Goal: Task Accomplishment & Management: Use online tool/utility

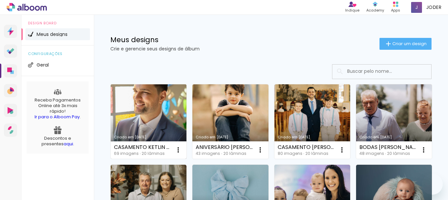
click at [167, 111] on link "Criado em [DATE]" at bounding box center [149, 121] width 76 height 75
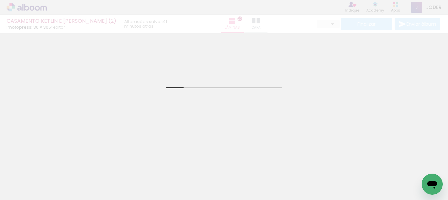
click at [35, 180] on iron-icon at bounding box center [33, 180] width 5 height 5
